Goal: Information Seeking & Learning: Learn about a topic

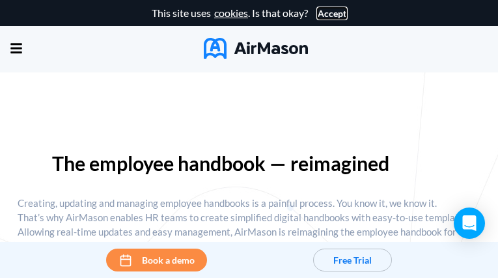
click at [328, 13] on button "Accept" at bounding box center [332, 13] width 29 height 10
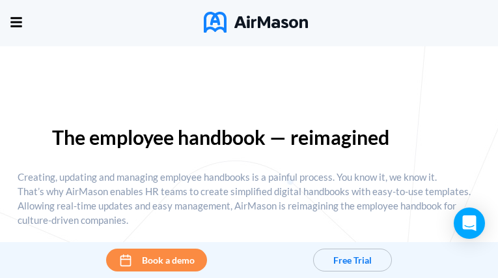
click at [0, 0] on div "Home Employee Handbook Builder Automated Policy Updates Solutions Pricing About…" at bounding box center [0, 0] width 0 height 0
